Goal: Transaction & Acquisition: Purchase product/service

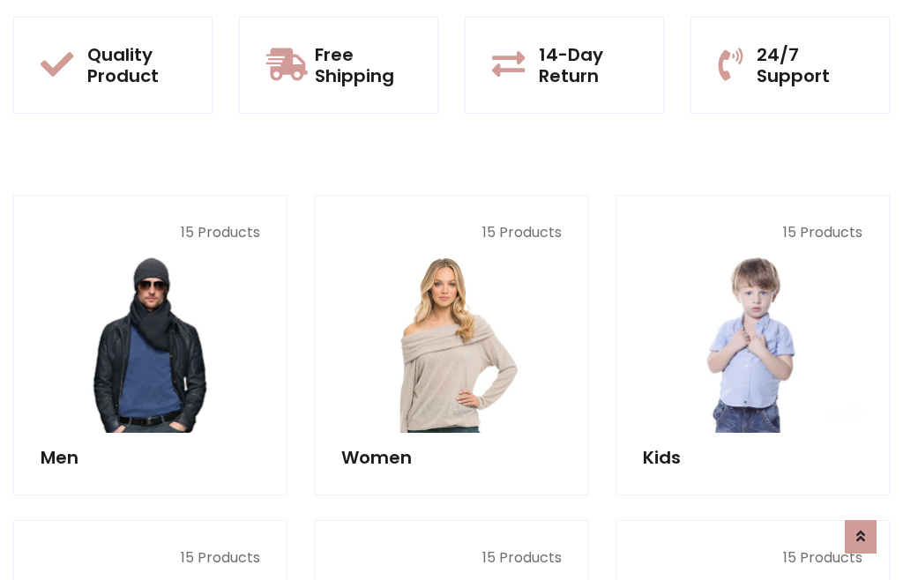
scroll to position [90, 0]
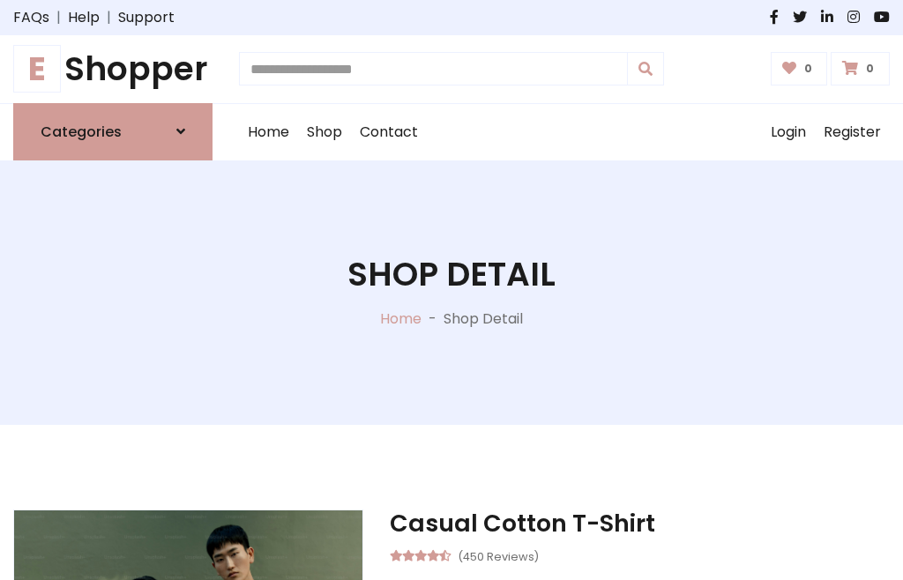
click at [113, 69] on h1 "E Shopper" at bounding box center [112, 69] width 199 height 40
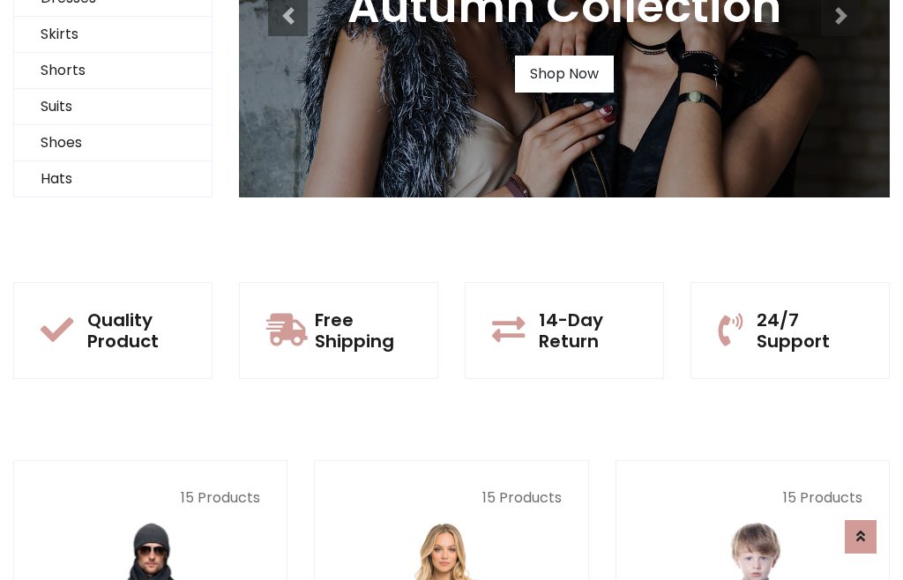
scroll to position [170, 0]
